Goal: Find specific page/section: Find specific page/section

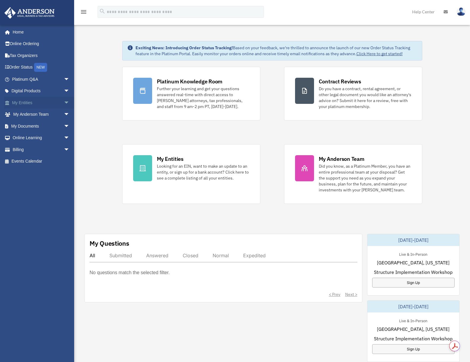
click at [30, 103] on link "My Entities arrow_drop_down" at bounding box center [41, 103] width 74 height 12
click at [64, 104] on span "arrow_drop_down" at bounding box center [70, 103] width 12 height 12
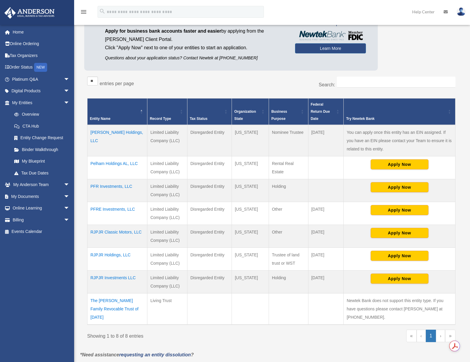
scroll to position [59, 0]
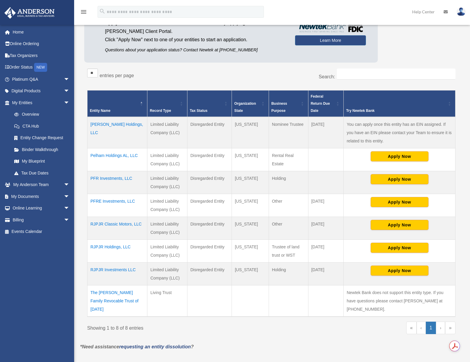
click at [123, 268] on td "RJPJR Investments LLC" at bounding box center [117, 273] width 60 height 23
